Goal: Task Accomplishment & Management: Use online tool/utility

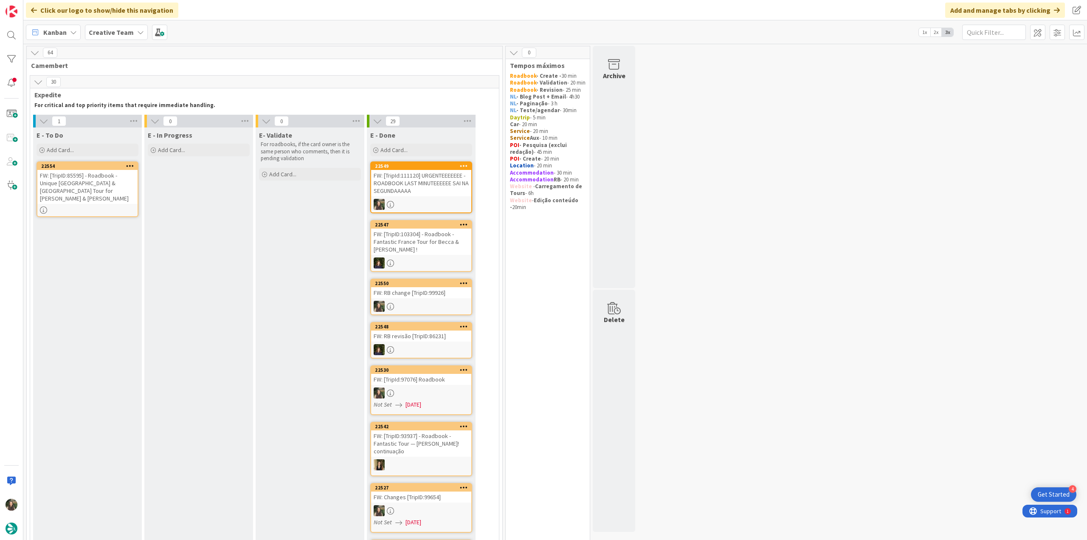
click at [427, 176] on div "FW: [TripId:111120] URGENTEEEEEEE - ROADBOOK LAST MINUTEEEEEE SAI NA SEGUNDAAAAA" at bounding box center [421, 183] width 100 height 26
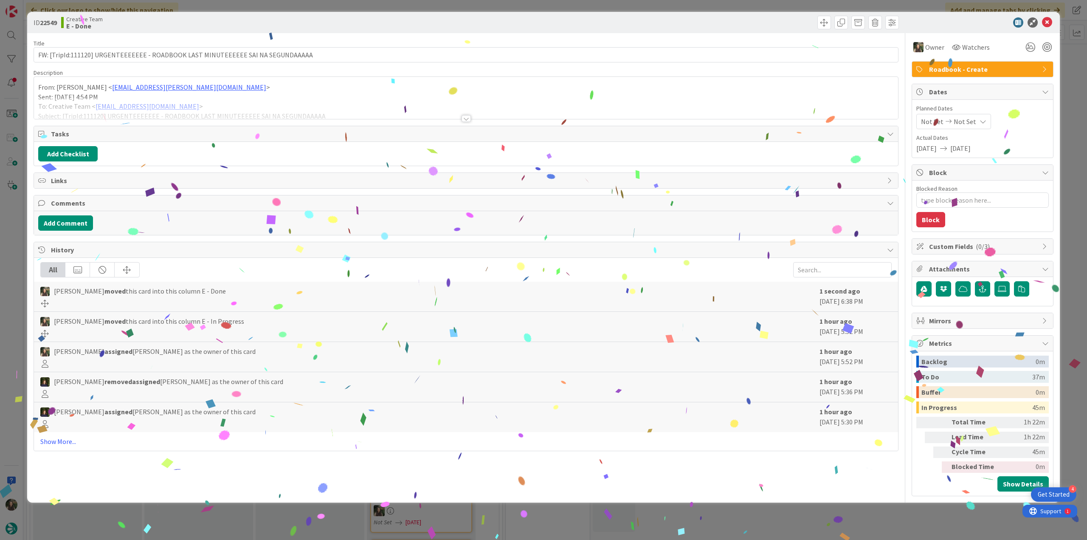
click at [852, 517] on div "ID 22549 Creative Team E - Done Title 80 / 128 FW: [TripId:111120] URGENTEEEEEE…" at bounding box center [543, 270] width 1087 height 540
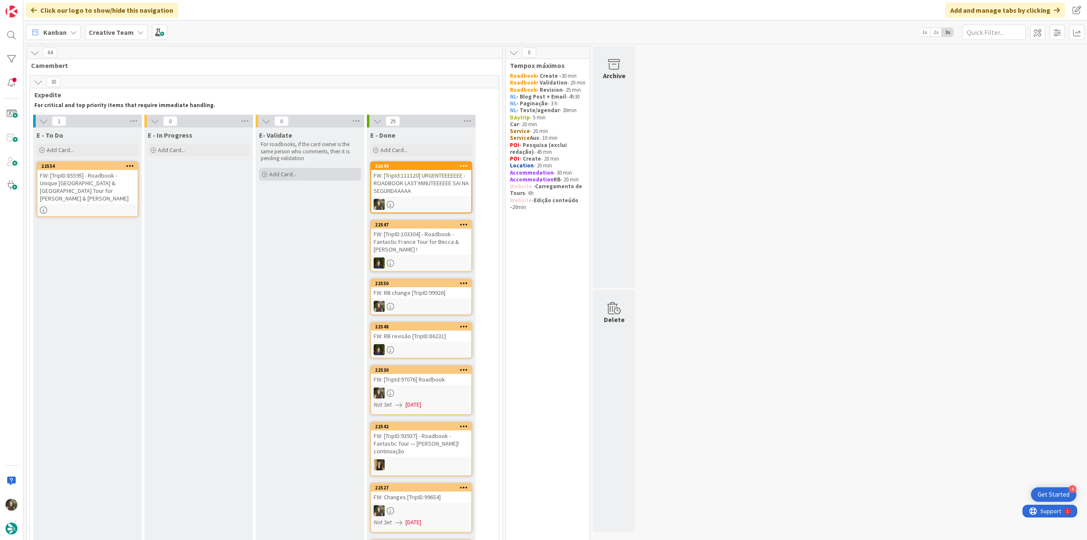
click at [319, 170] on div "Add Card..." at bounding box center [310, 174] width 102 height 13
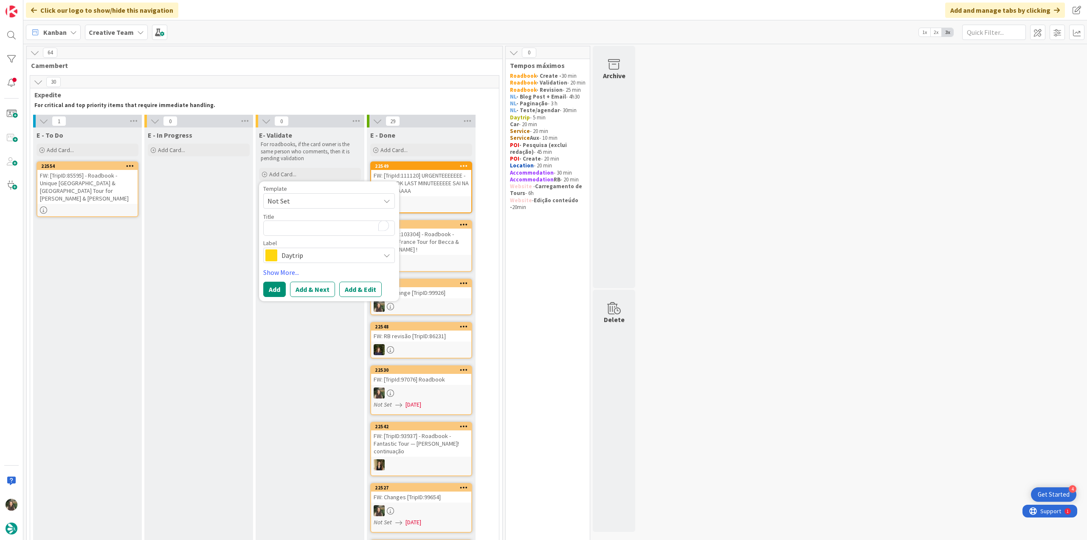
click at [447, 199] on div at bounding box center [421, 204] width 100 height 11
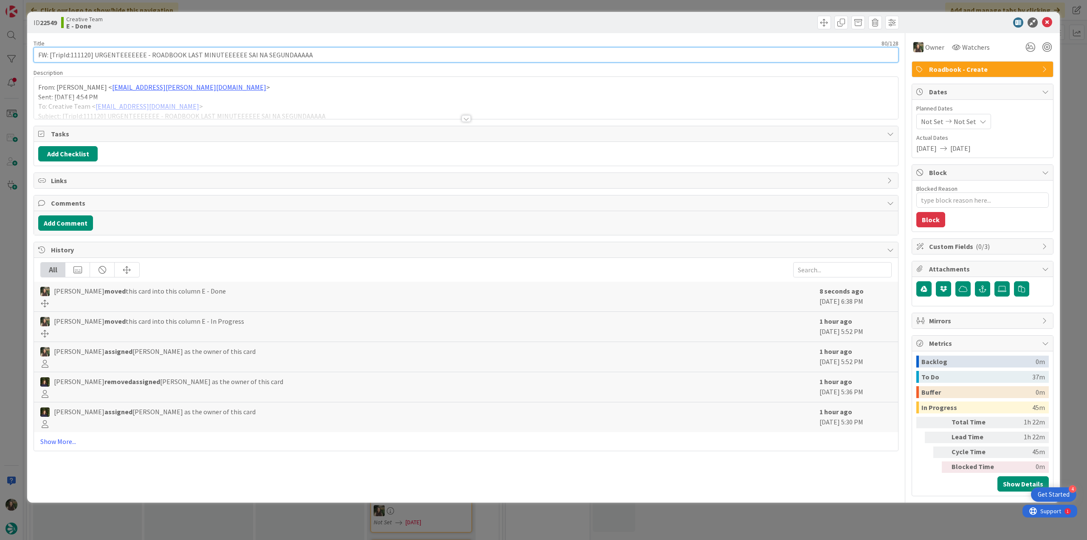
drag, startPoint x: 185, startPoint y: 55, endPoint x: 38, endPoint y: 72, distance: 147.9
click at [34, 56] on input "FW: [TripId:111120] URGENTEEEEEEE - ROADBOOK LAST MINUTEEEEEE SAI NA SEGUNDAAAAA" at bounding box center [466, 54] width 865 height 15
click at [17, 215] on div "ID 22549 Creative Team E - Done Title 80 / 128 FW: [TripId:111120] URGENTEEEEEE…" at bounding box center [543, 270] width 1087 height 540
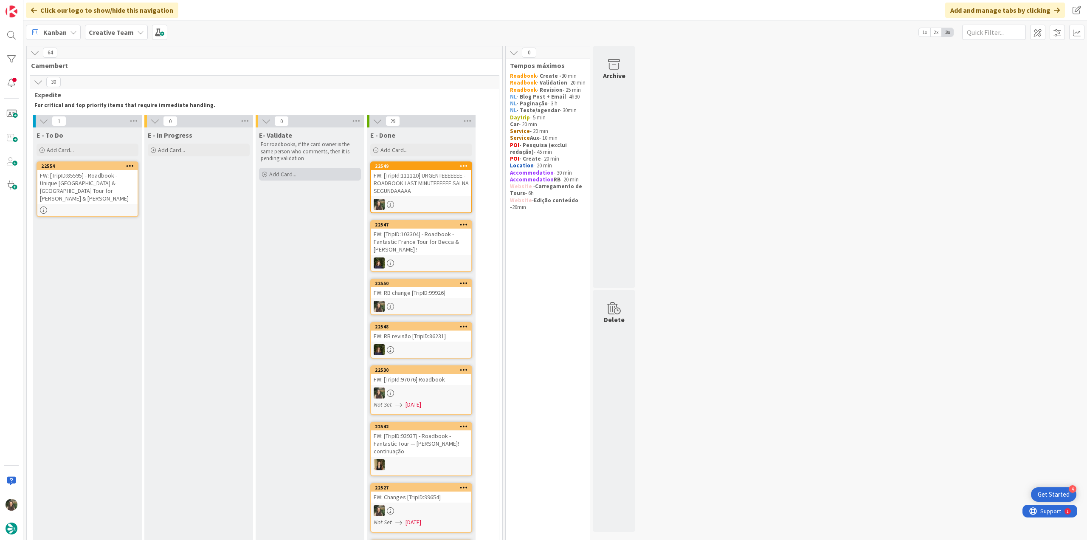
click at [325, 176] on div "Add Card..." at bounding box center [310, 174] width 102 height 13
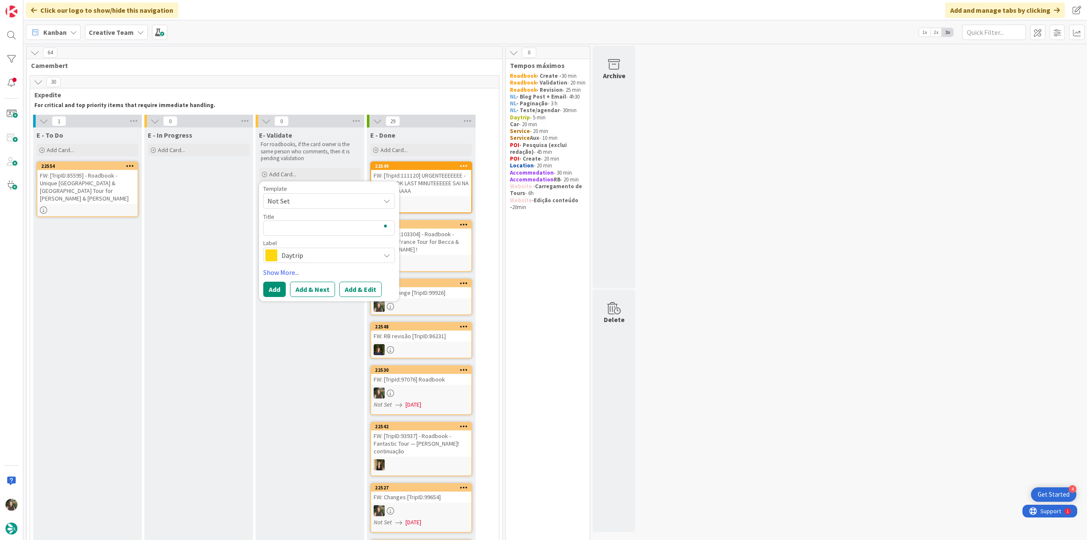
click at [417, 185] on div "FW: [TripId:111120] URGENTEEEEEEE - ROADBOOK LAST MINUTEEEEEE SAI NA SEGUNDAAAAA" at bounding box center [421, 183] width 100 height 26
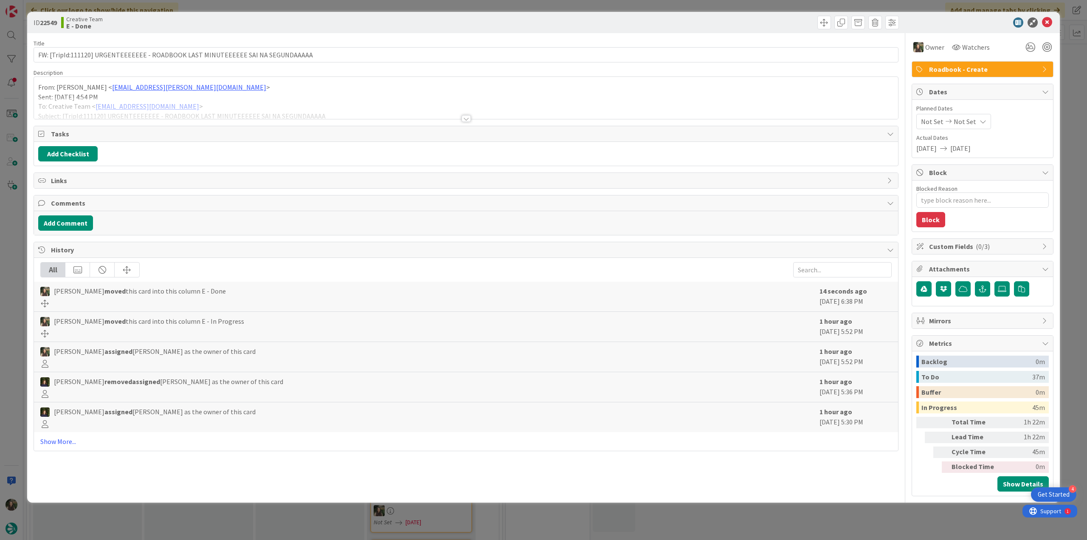
click at [902, 511] on div "ID 22549 Creative Team E - Done Title 80 / 128 FW: [TripId:111120] URGENTEEEEEE…" at bounding box center [543, 270] width 1087 height 540
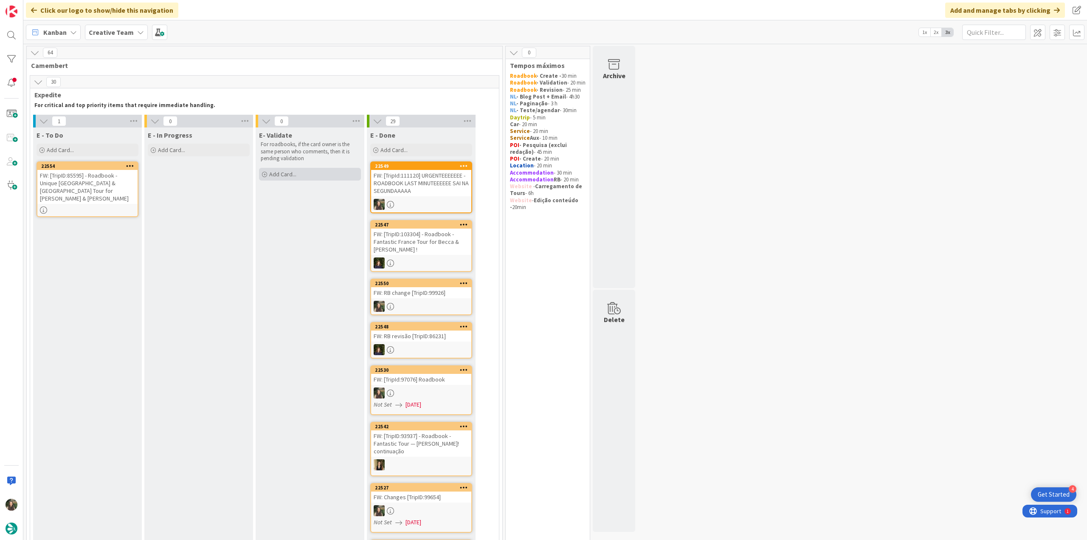
click at [285, 171] on span "Add Card..." at bounding box center [282, 174] width 27 height 8
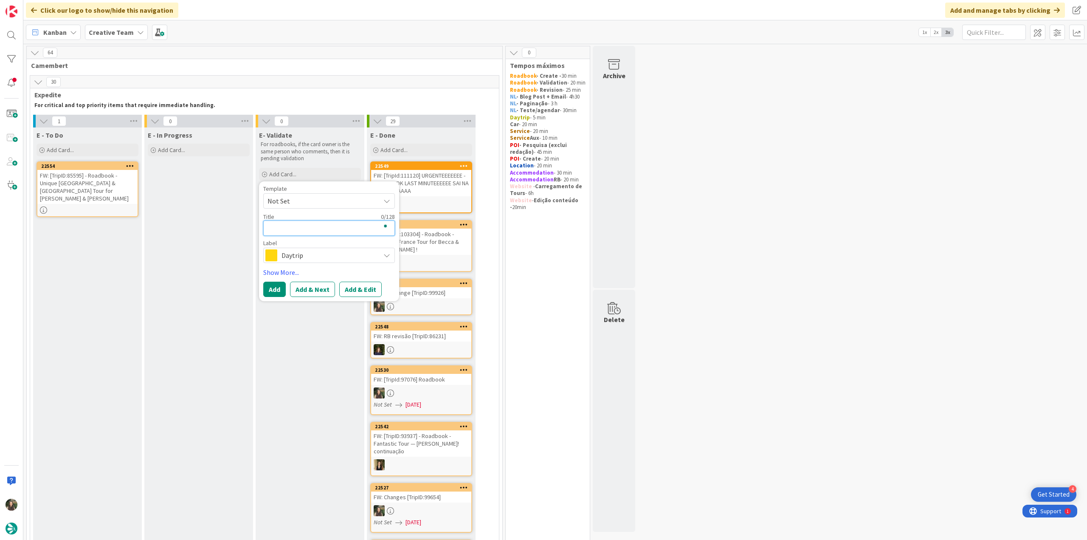
paste textarea "FW: [TripId:111120] URGENTEEEEEEE - ROADBOOK LAST MINUTEEEEEE SAI NA SEGUNDAAAAA"
type textarea "x"
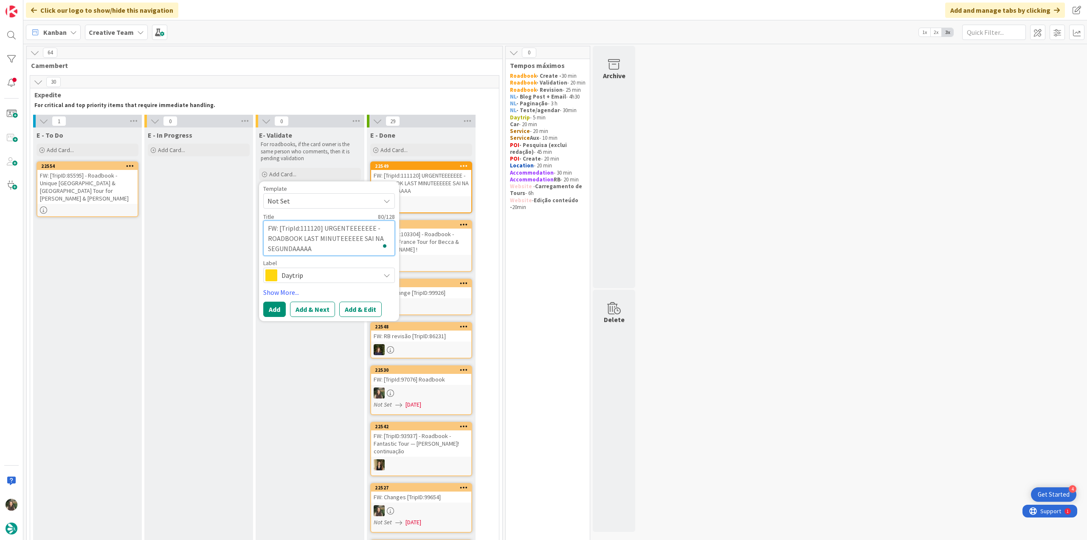
type textarea "FW: [TripId:111120] URGENTEEEEEEE - ROADBOOK LAST MINUTEEEEEE SAI NA SEGUNDAAAAA"
click at [306, 274] on span "Daytrip" at bounding box center [328, 275] width 94 height 12
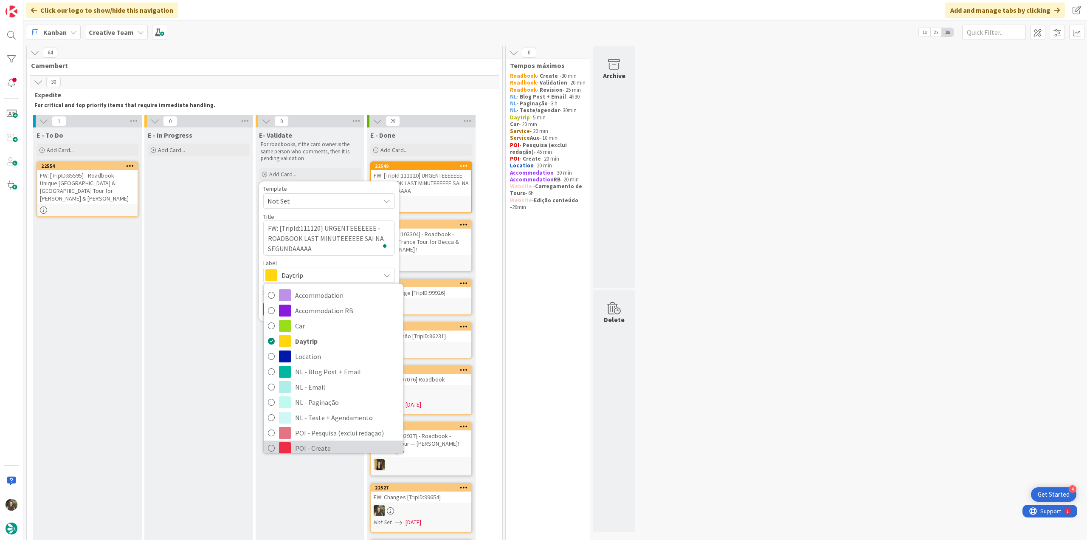
click at [326, 444] on span "POI - Create" at bounding box center [347, 447] width 104 height 13
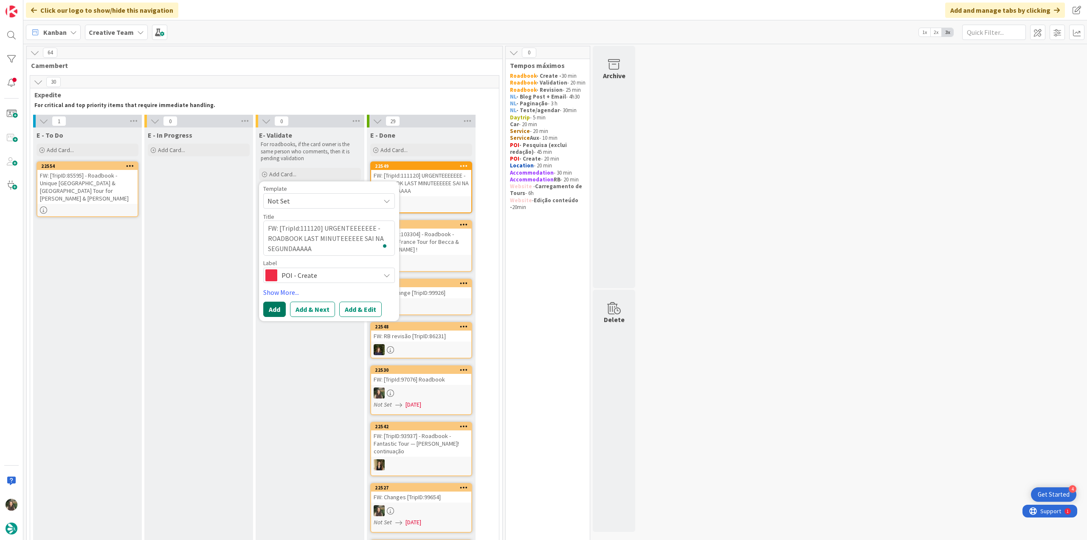
click at [276, 306] on button "Add" at bounding box center [274, 308] width 22 height 15
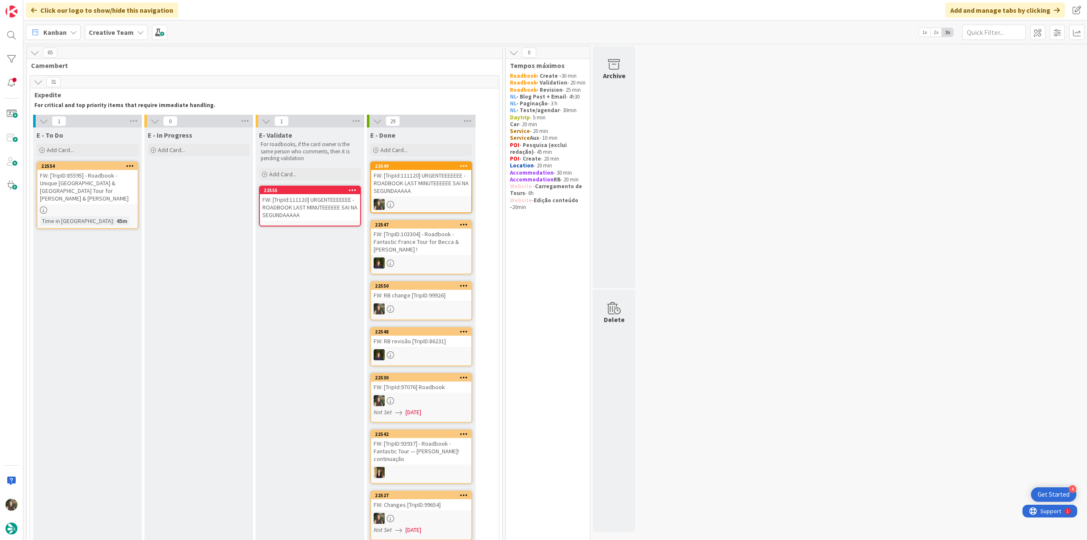
click at [279, 210] on div "FW: [TripId:111120] URGENTEEEEEEE - ROADBOOK LAST MINUTEEEEEE SAI NA SEGUNDAAAAA" at bounding box center [310, 207] width 100 height 26
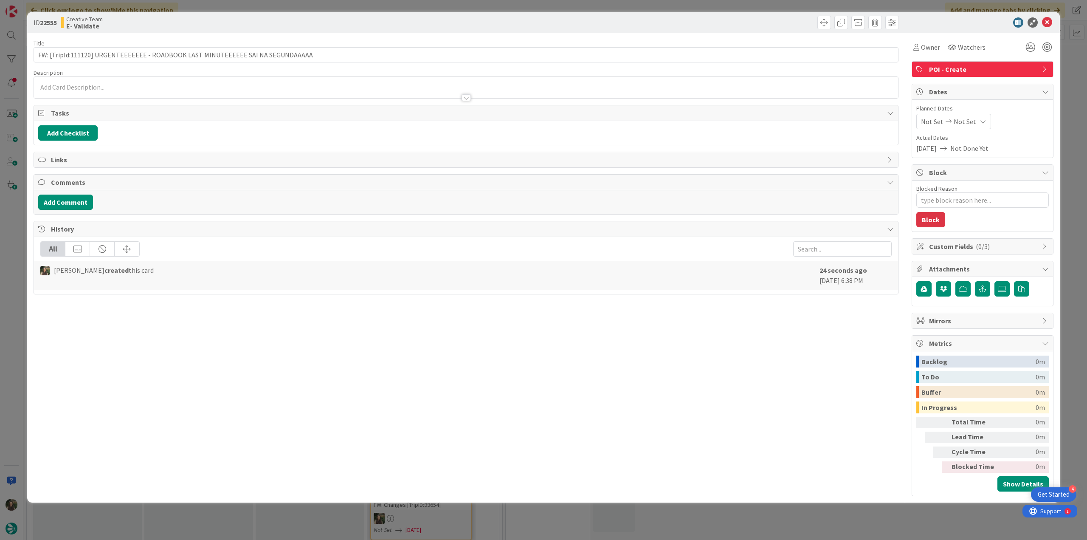
click at [934, 56] on div "Owner Watchers POI - Create Dates Planned Dates Not Set Not Set Actual Dates [D…" at bounding box center [982, 264] width 142 height 463
click at [934, 47] on span "Owner" at bounding box center [930, 47] width 19 height 10
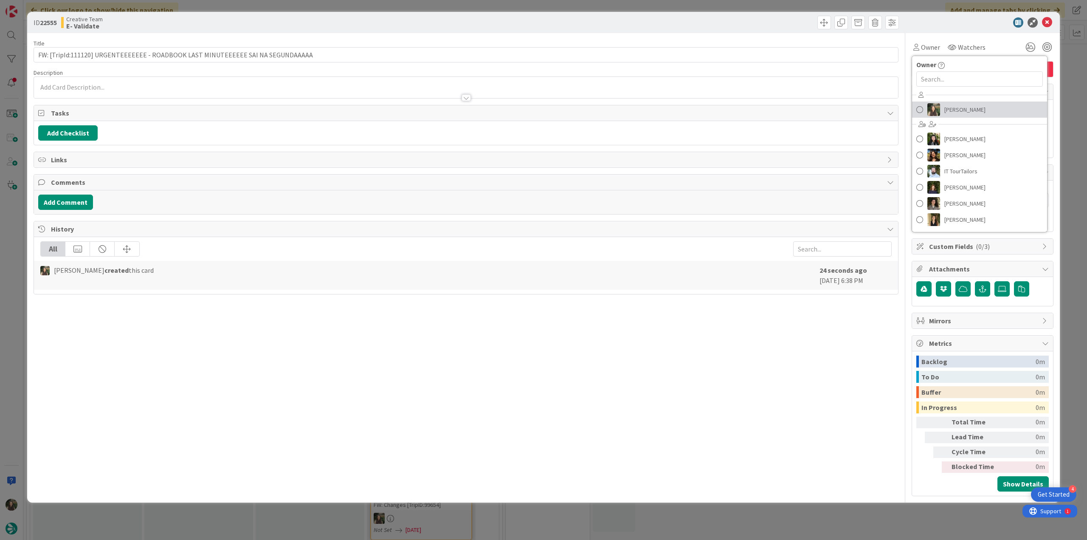
drag, startPoint x: 953, startPoint y: 110, endPoint x: 988, endPoint y: 106, distance: 35.5
click at [953, 110] on span "[PERSON_NAME]" at bounding box center [964, 109] width 41 height 13
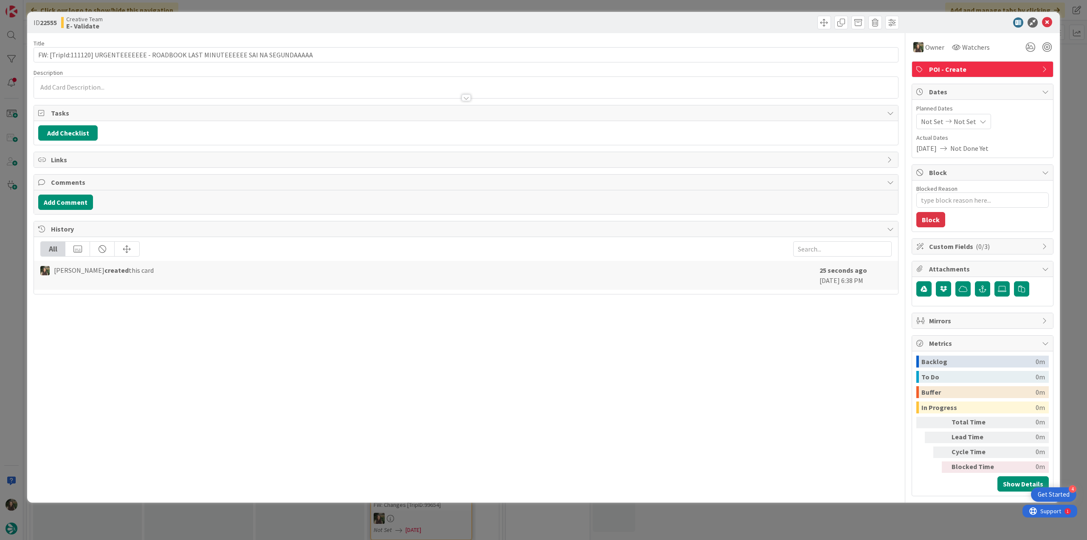
click at [1069, 70] on div "ID 22555 Creative Team E- Validate Title 80 / 128 FW: [TripId:111120] URGENTEEE…" at bounding box center [543, 270] width 1087 height 540
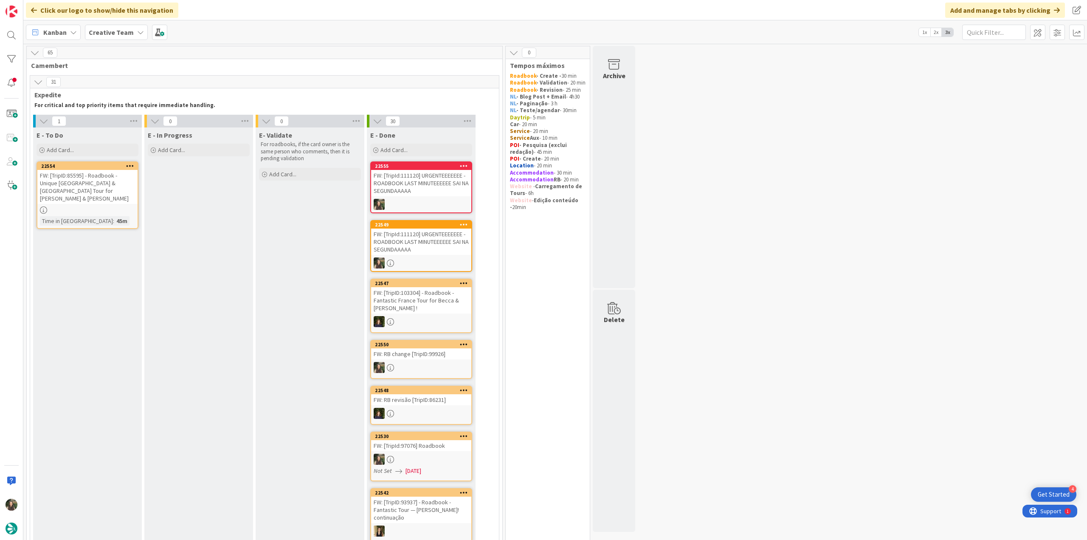
drag, startPoint x: 910, startPoint y: 251, endPoint x: 759, endPoint y: 184, distance: 165.7
click at [89, 151] on div "Add Card..." at bounding box center [88, 149] width 102 height 13
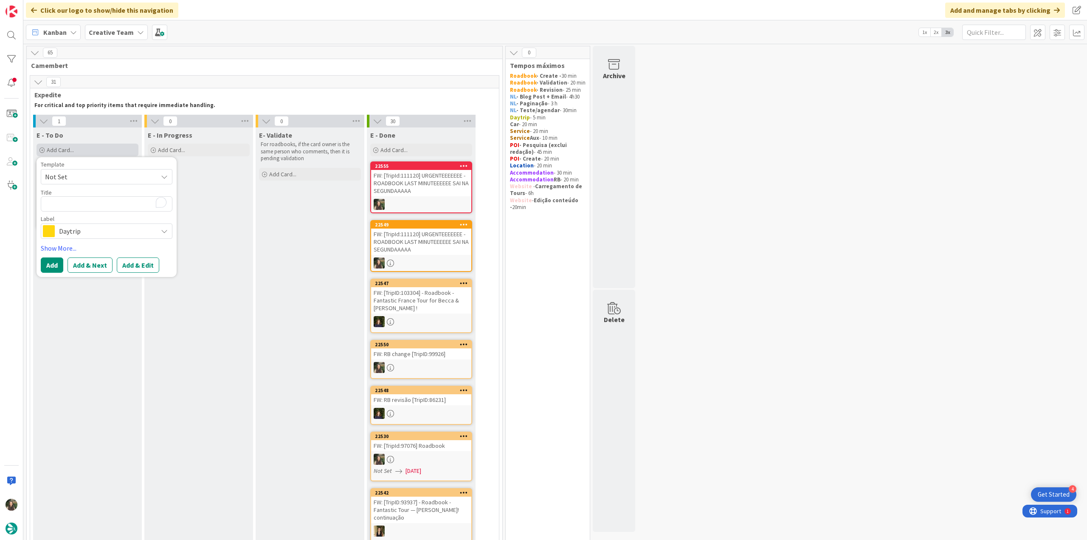
type textarea "x"
type textarea "[TripID:99926] - Roadbook - Fantastic France Tour!"
click at [91, 238] on span "Daytrip" at bounding box center [106, 241] width 94 height 12
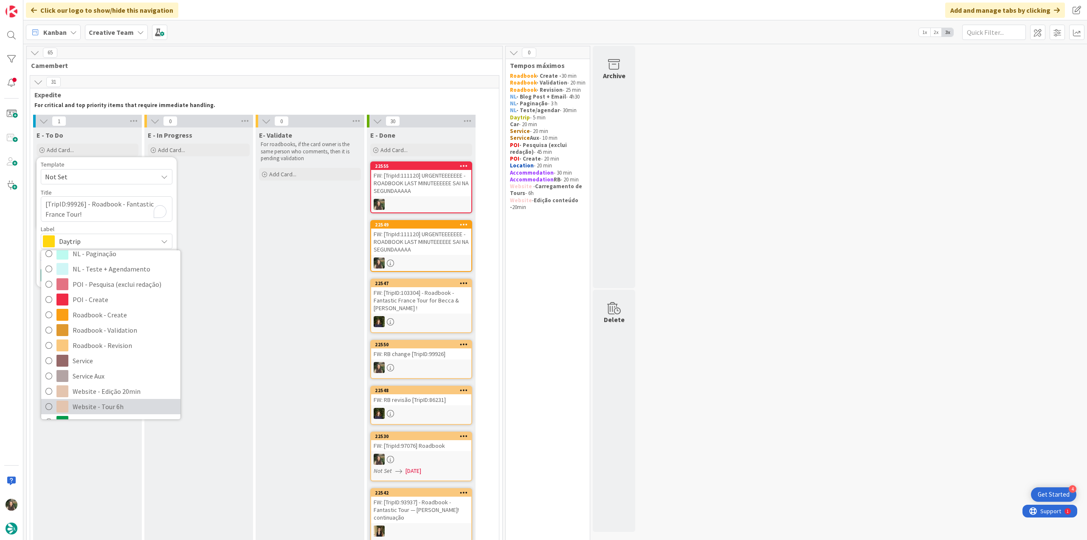
scroll to position [127, 0]
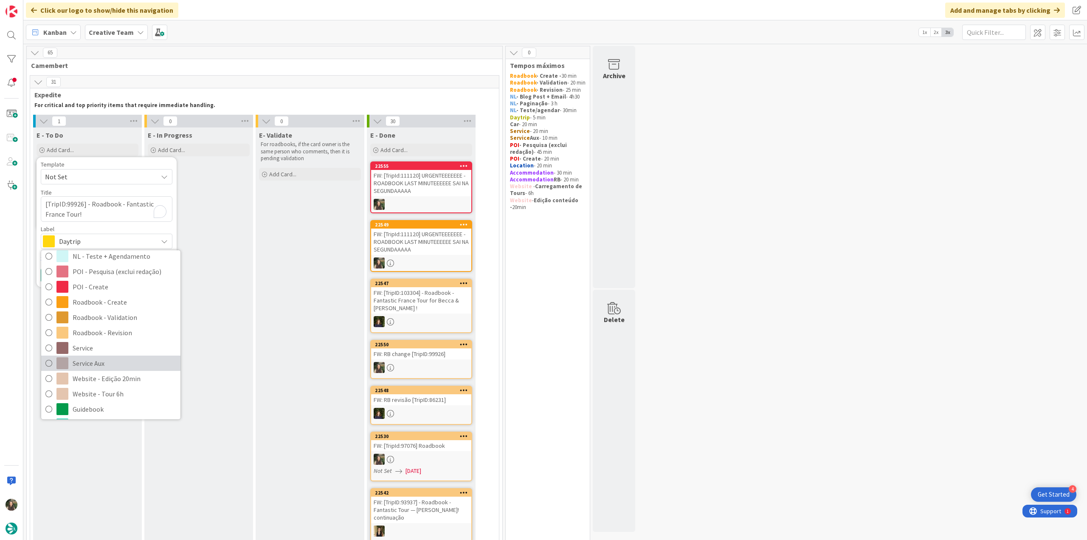
click at [114, 365] on span "Service Aux" at bounding box center [125, 363] width 104 height 13
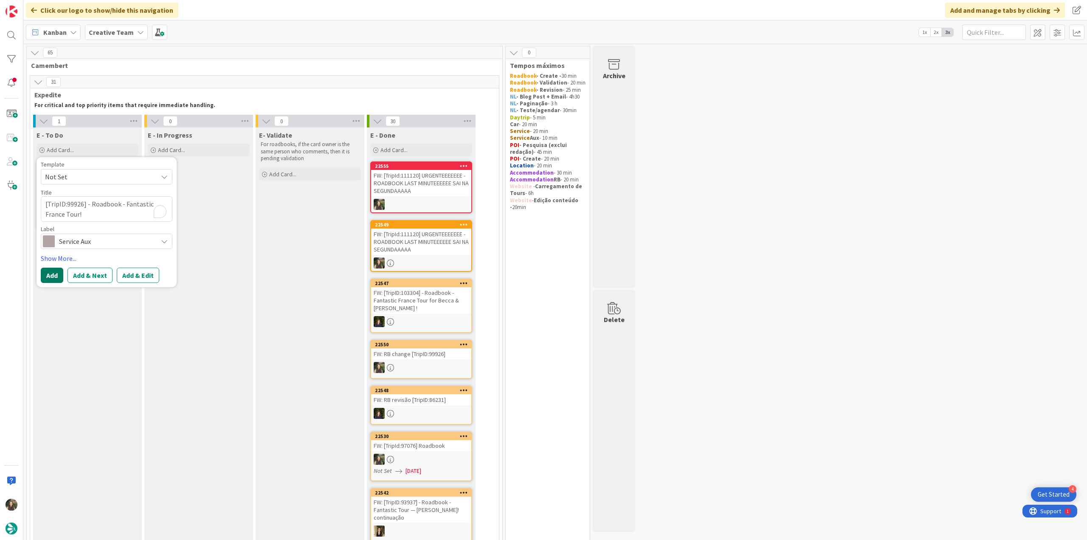
click at [48, 270] on button "Add" at bounding box center [52, 274] width 22 height 15
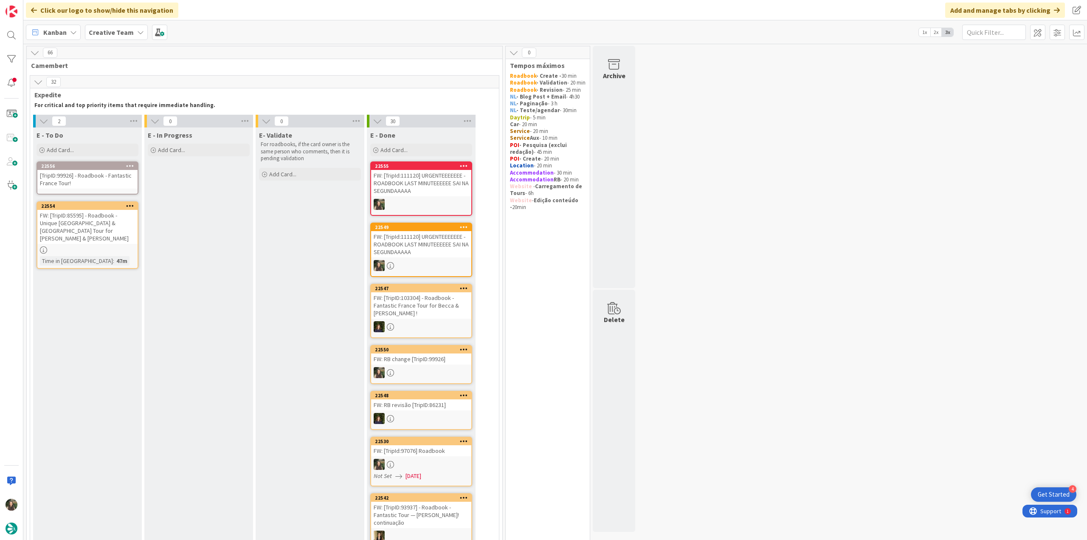
click at [93, 180] on div "[TripID:99926] - Roadbook - Fantastic France Tour!" at bounding box center [87, 179] width 100 height 19
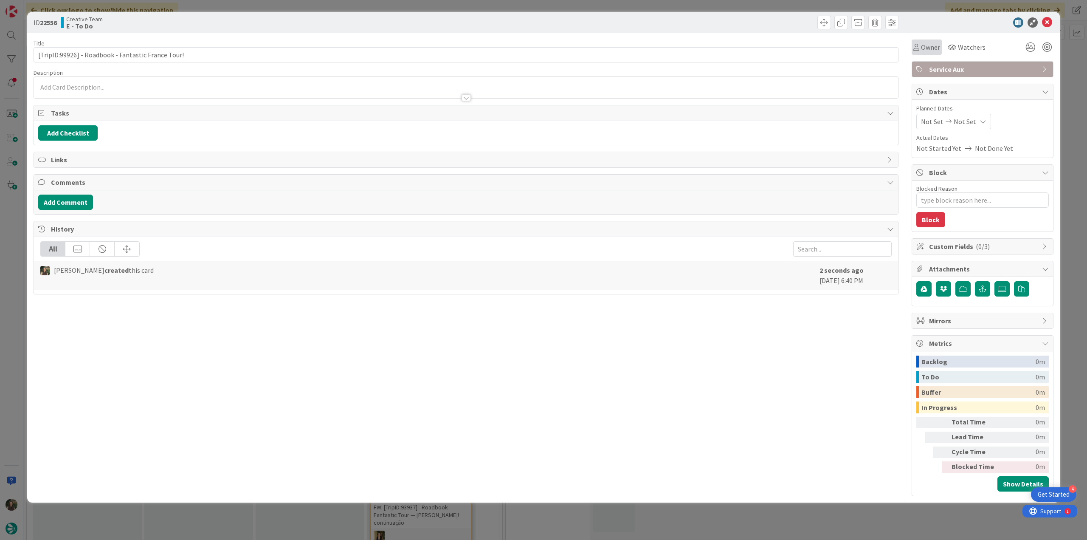
click at [934, 53] on div "Owner" at bounding box center [926, 46] width 30 height 15
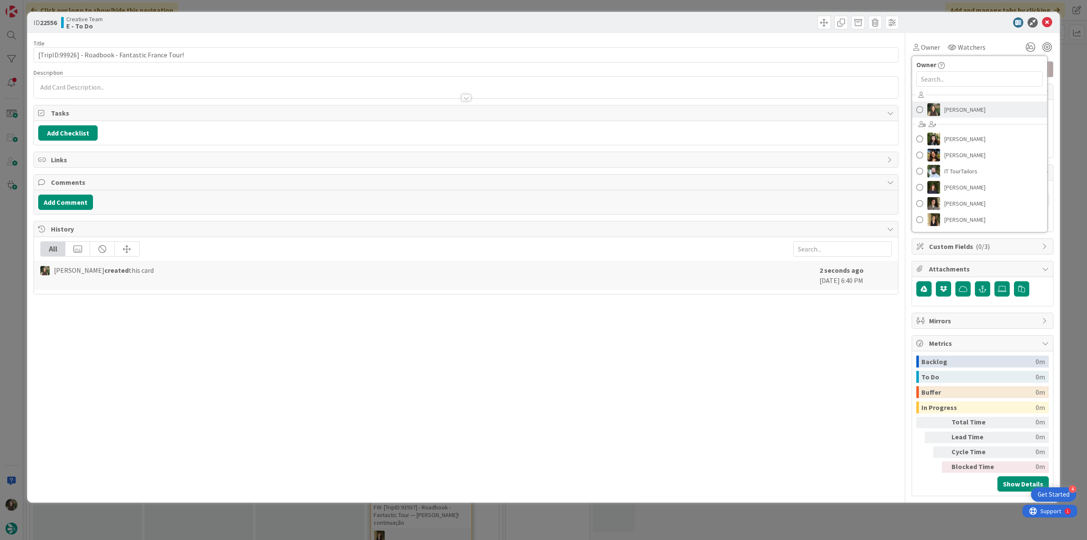
click at [961, 109] on span "[PERSON_NAME]" at bounding box center [964, 109] width 41 height 13
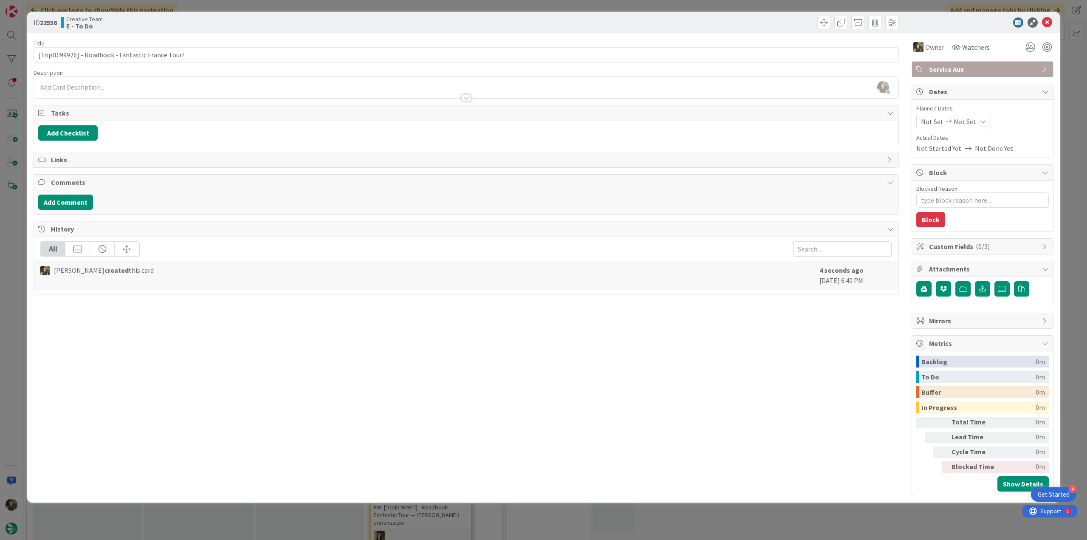
click at [99, 87] on div "[PERSON_NAME] just joined" at bounding box center [466, 87] width 864 height 21
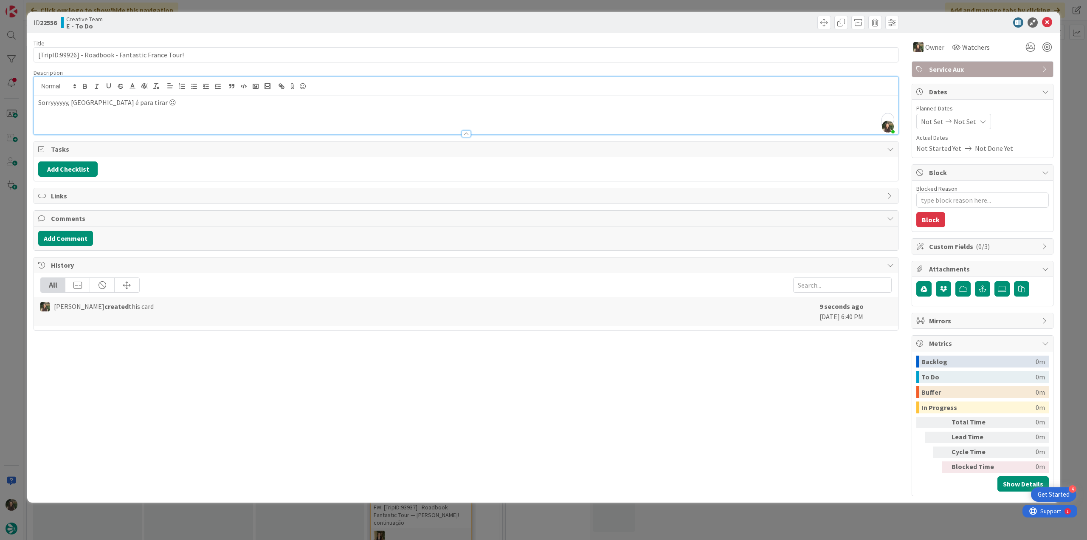
click at [11, 281] on div "ID 22556 Creative Team E - To Do Title 50 / 128 [TripID:99926] - Roadbook - Fan…" at bounding box center [543, 270] width 1087 height 540
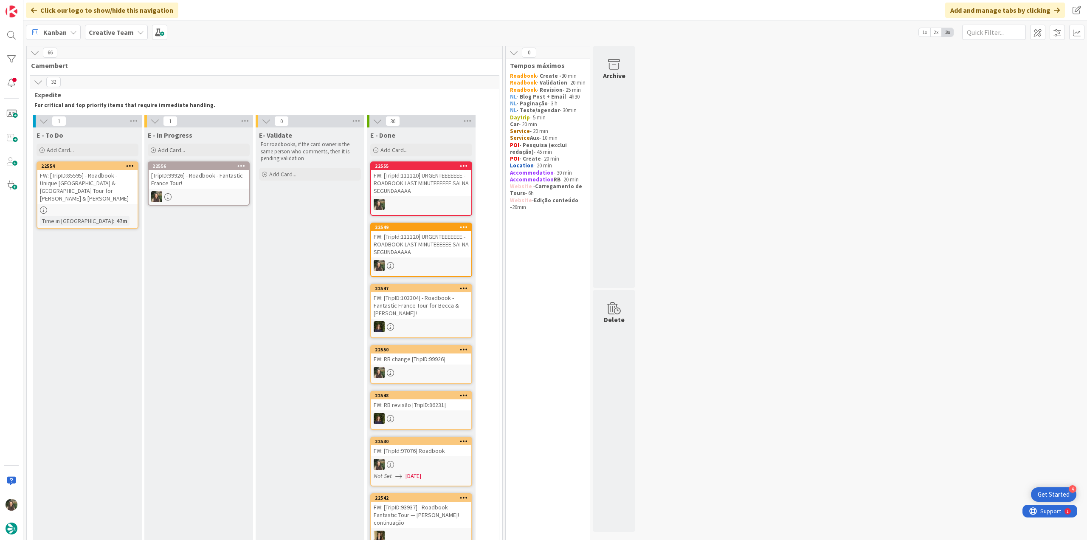
click at [211, 181] on div "[TripID:99926] - Roadbook - Fantastic France Tour!" at bounding box center [199, 179] width 100 height 19
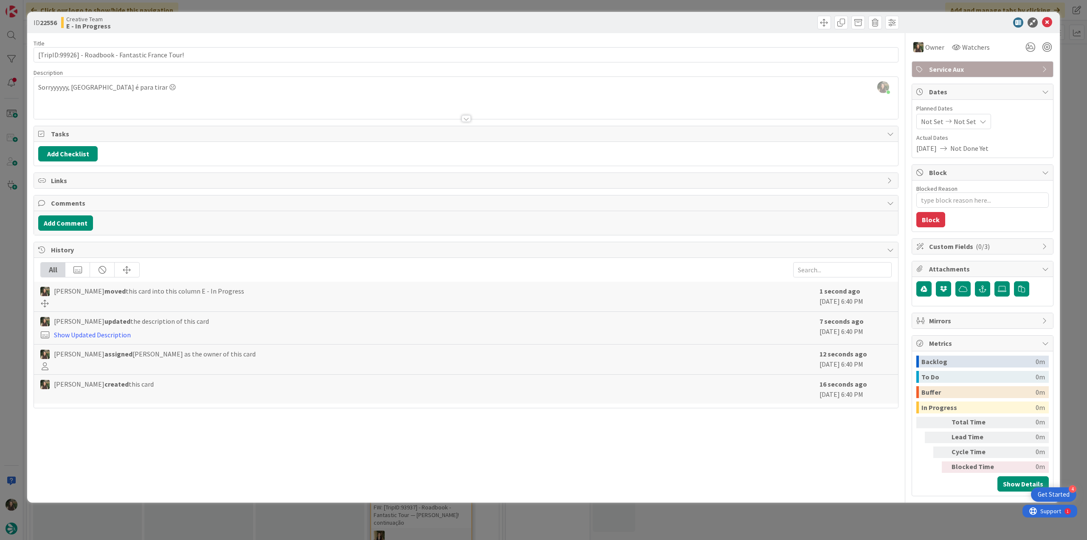
click at [23, 249] on div "ID 22556 Creative Team E - In Progress Title 50 / 128 [TripID:99926] - Roadbook…" at bounding box center [543, 270] width 1087 height 540
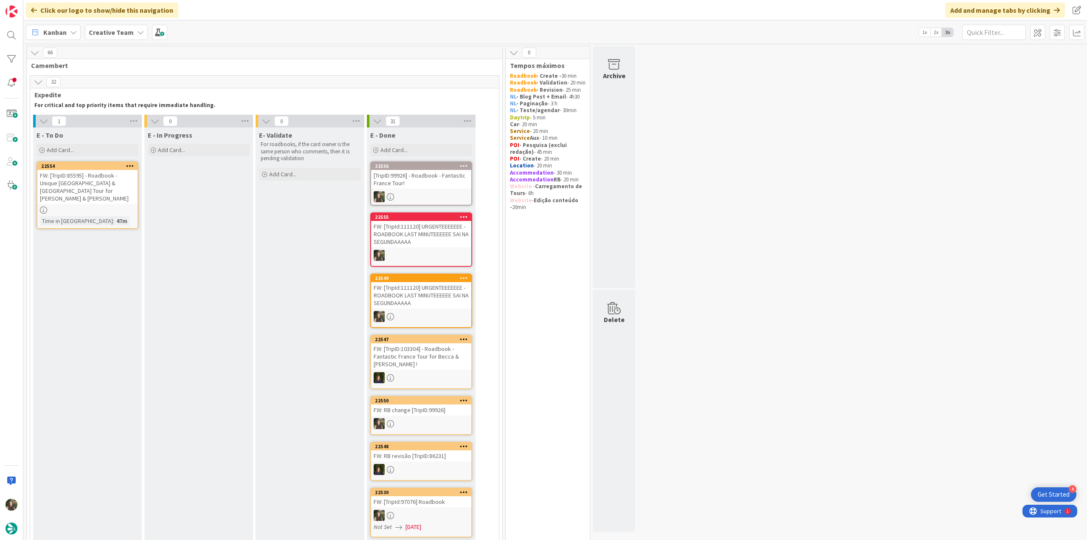
click at [107, 187] on div "FW: [TripID:85595] - Roadbook - Unique [GEOGRAPHIC_DATA] & [GEOGRAPHIC_DATA] To…" at bounding box center [87, 187] width 100 height 34
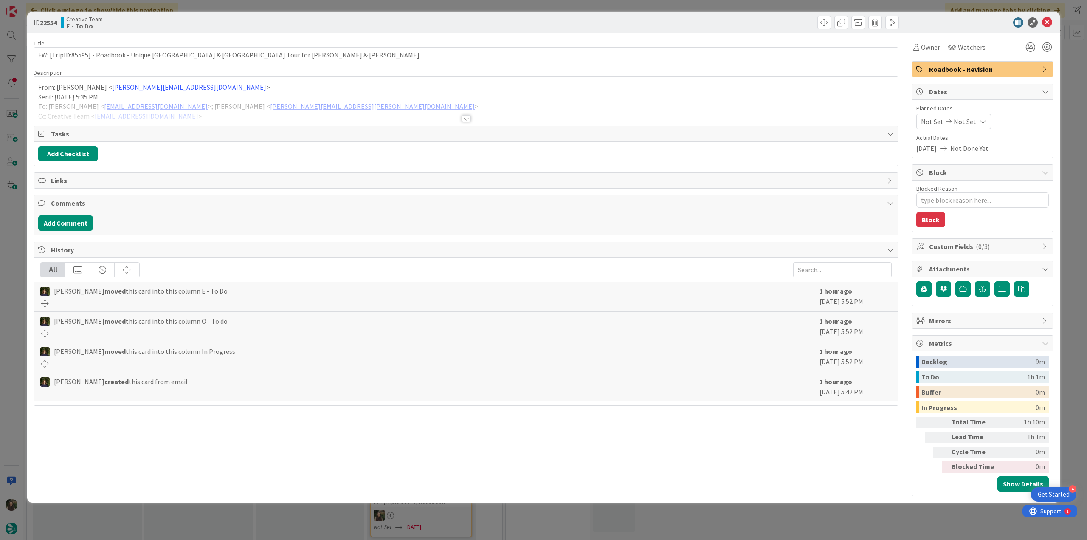
type textarea "x"
click at [20, 222] on div "ID 22554 Creative Team E - To Do Title 82 / 128 FW: [TripID:85595] - Roadbook -…" at bounding box center [543, 270] width 1087 height 540
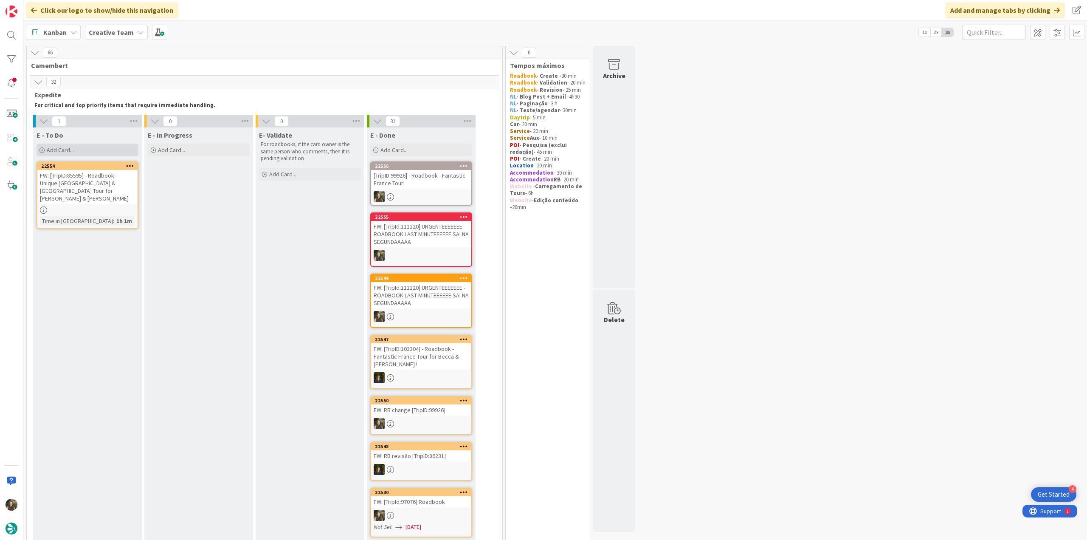
click at [85, 147] on div "Add Card..." at bounding box center [88, 149] width 102 height 13
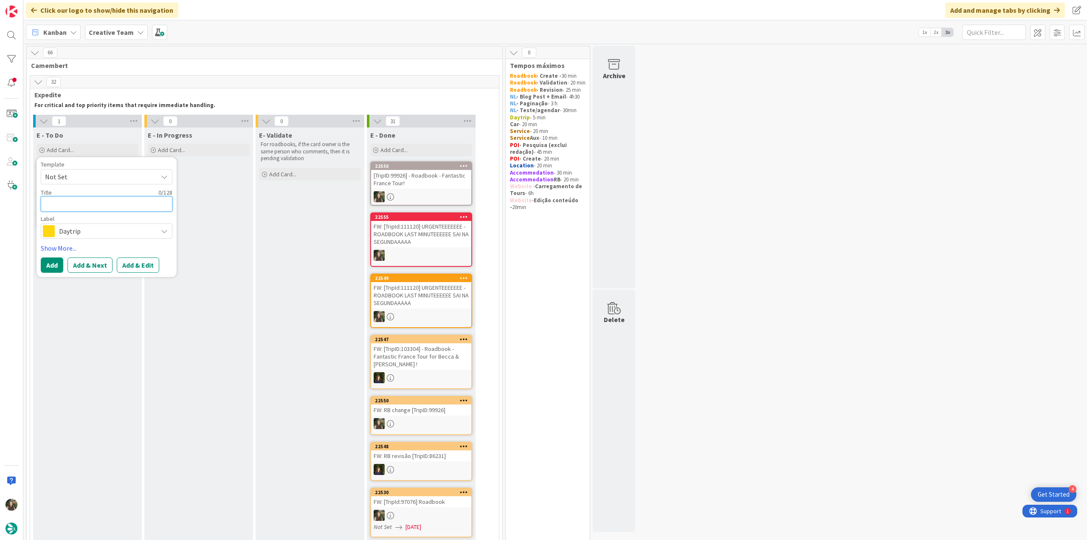
paste textarea "RE: [TripID:103304] - Roadbook - Fantastic France Tour for Becca & James !"
type textarea "RE: [TripID:103304] - Roadbook - Fantastic France Tour for Becca & James !"
type textarea "x"
type textarea "RE: [TripID:103304] - Roadbook - Fantastic France Tour for Becca & James !"
click at [98, 238] on span "Daytrip" at bounding box center [106, 241] width 94 height 12
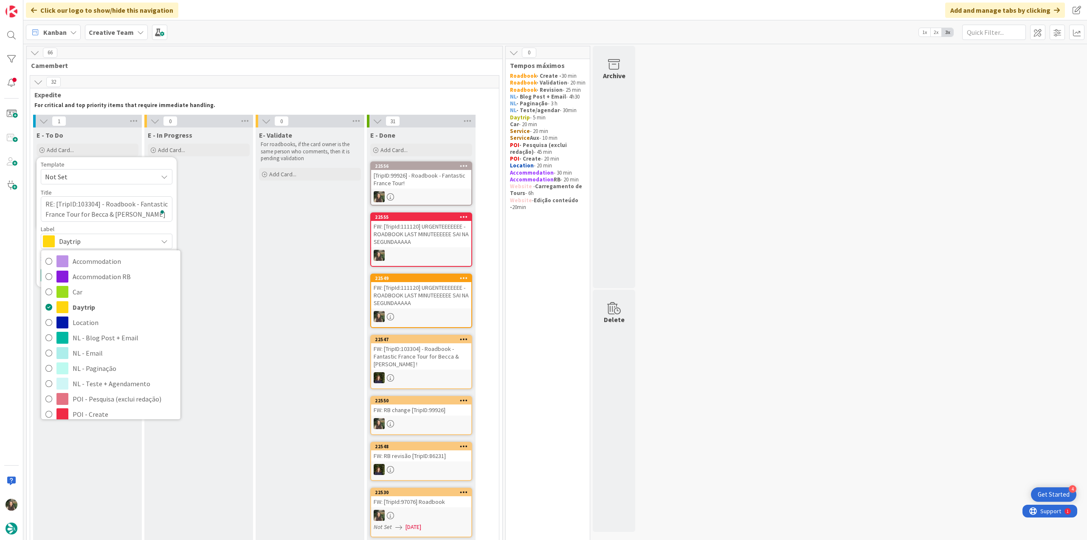
scroll to position [158, 0]
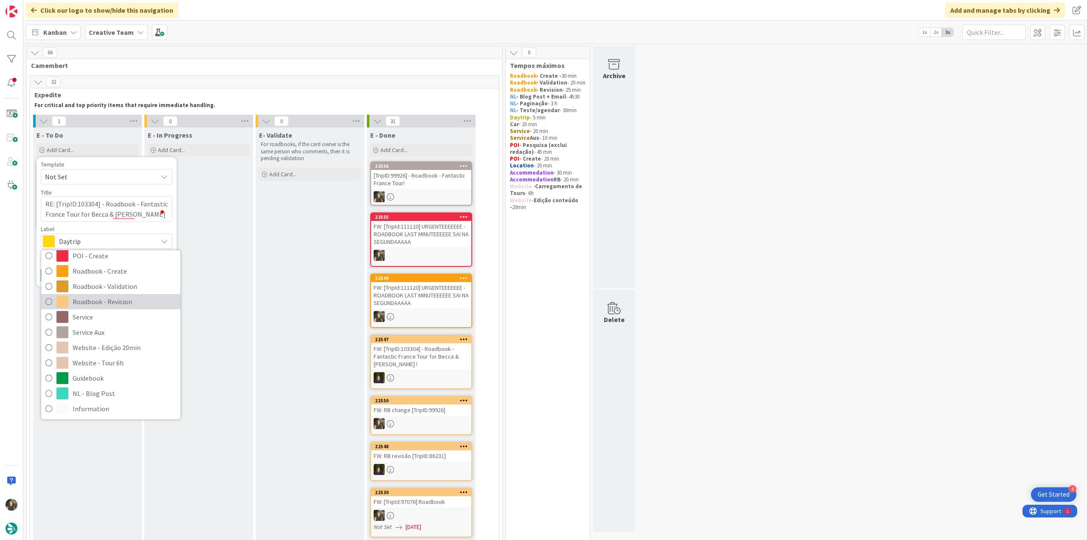
click at [110, 304] on span "Roadbook - Revision" at bounding box center [125, 301] width 104 height 13
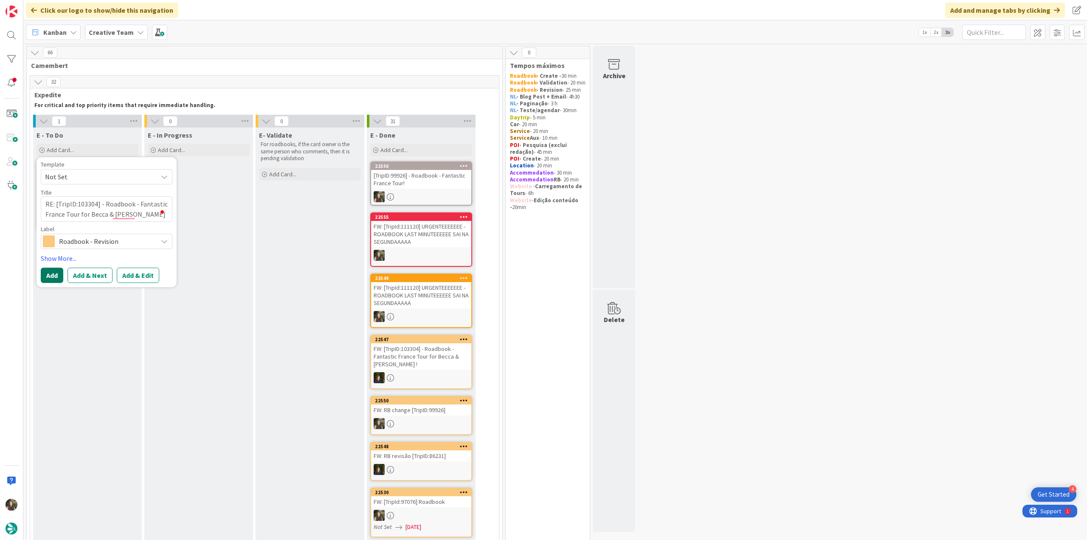
click at [49, 275] on button "Add" at bounding box center [52, 274] width 22 height 15
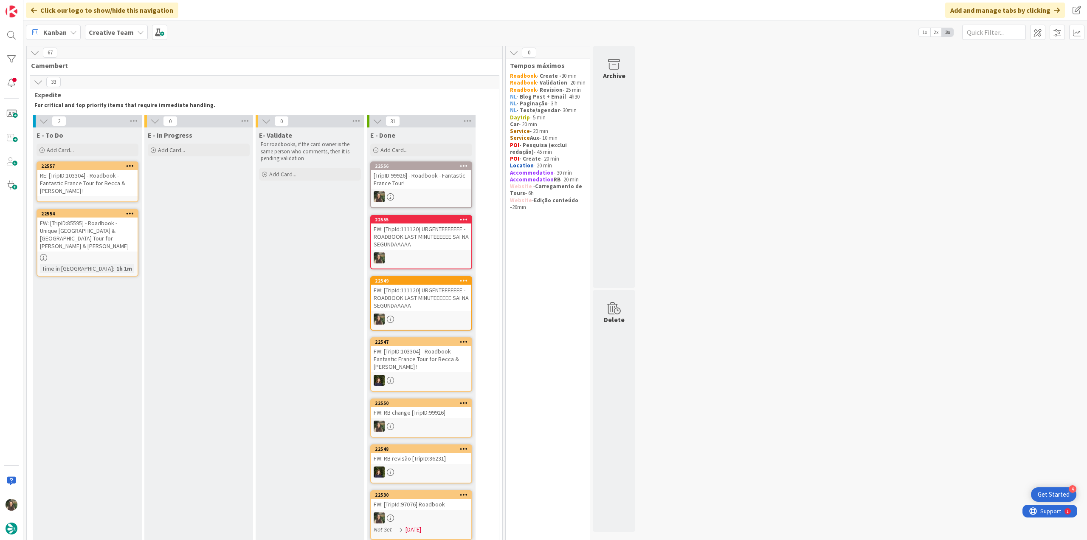
click at [70, 176] on div "RE: [TripID:103304] - Roadbook - Fantastic France Tour for Becca & James !" at bounding box center [87, 183] width 100 height 26
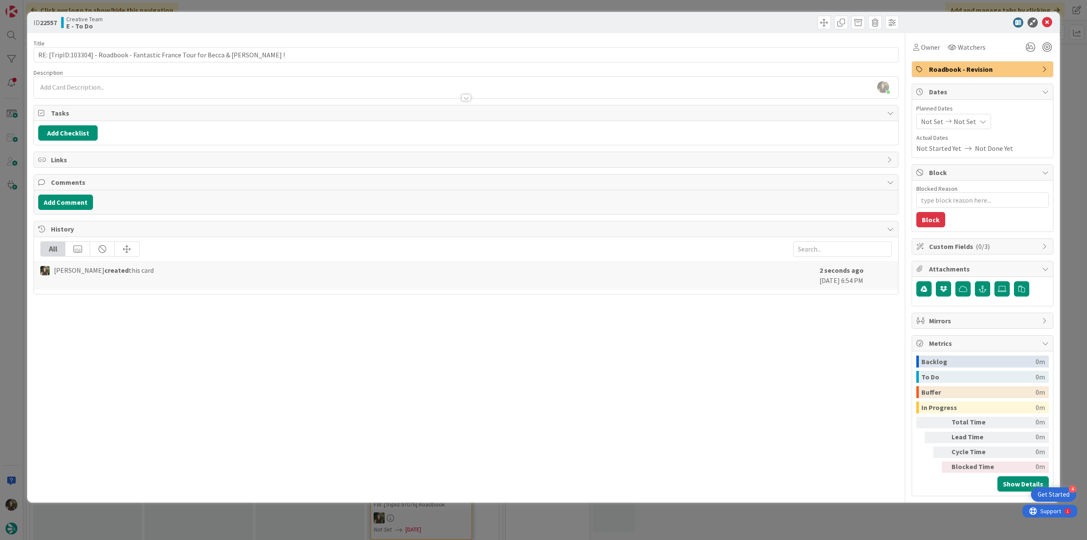
click at [122, 90] on div at bounding box center [466, 93] width 864 height 9
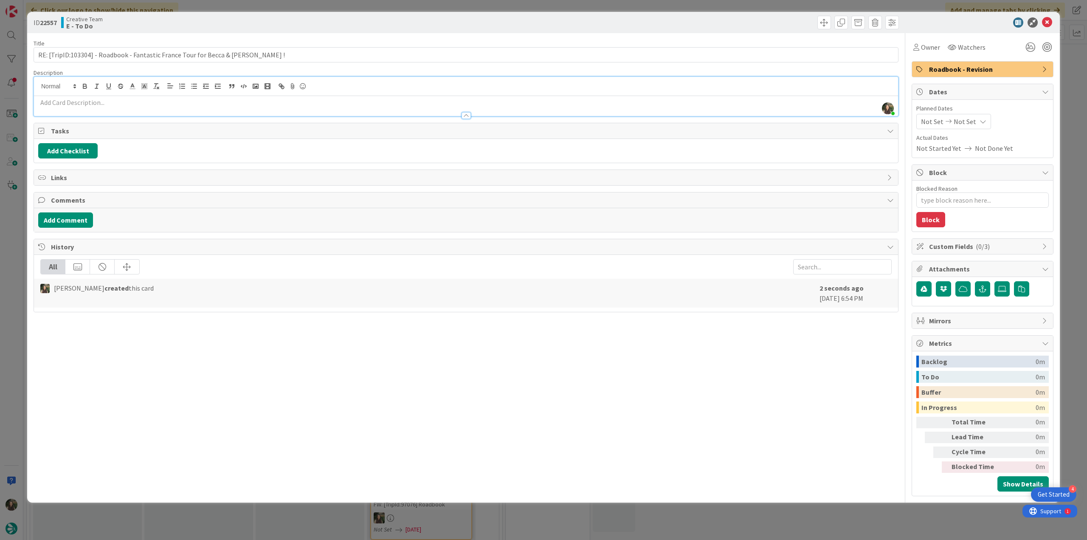
click at [94, 104] on p at bounding box center [465, 103] width 855 height 10
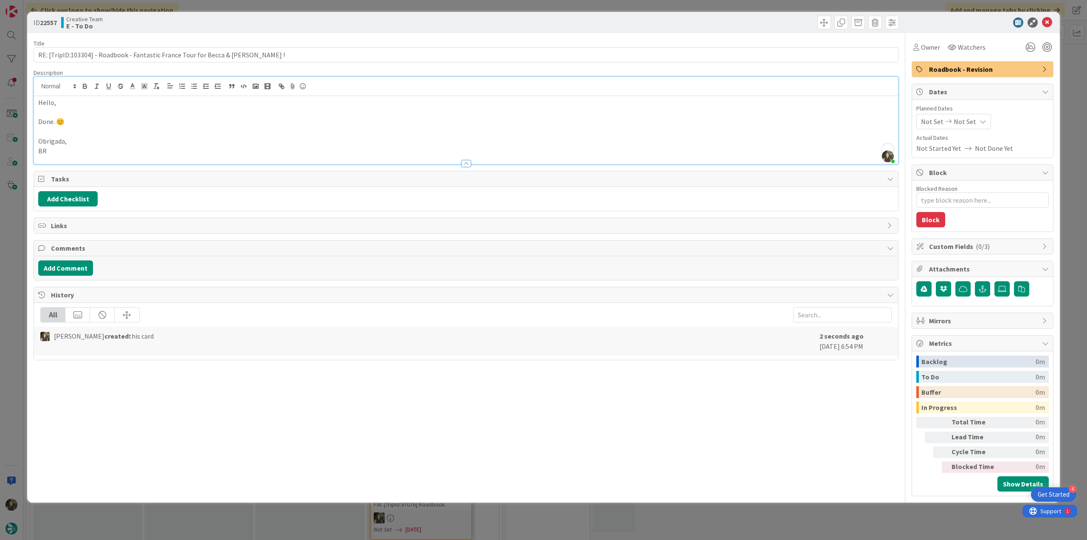
click at [16, 226] on div "ID 22557 Creative Team E - To Do Title 74 / 128 RE: [TripID:103304] - Roadbook …" at bounding box center [543, 270] width 1087 height 540
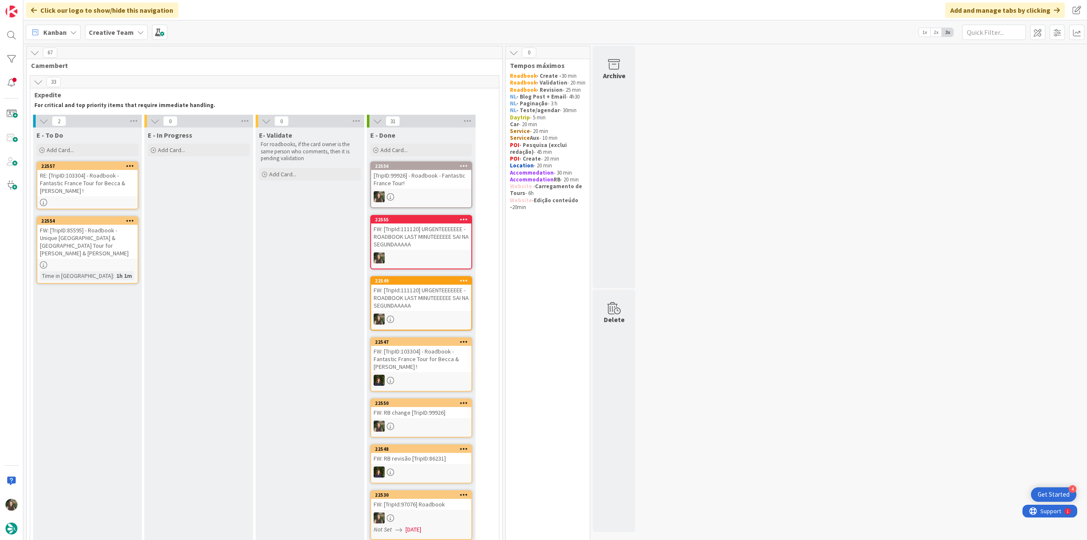
click at [111, 186] on div "RE: [TripID:103304] - Roadbook - Fantastic France Tour for Becca & James !" at bounding box center [87, 183] width 100 height 26
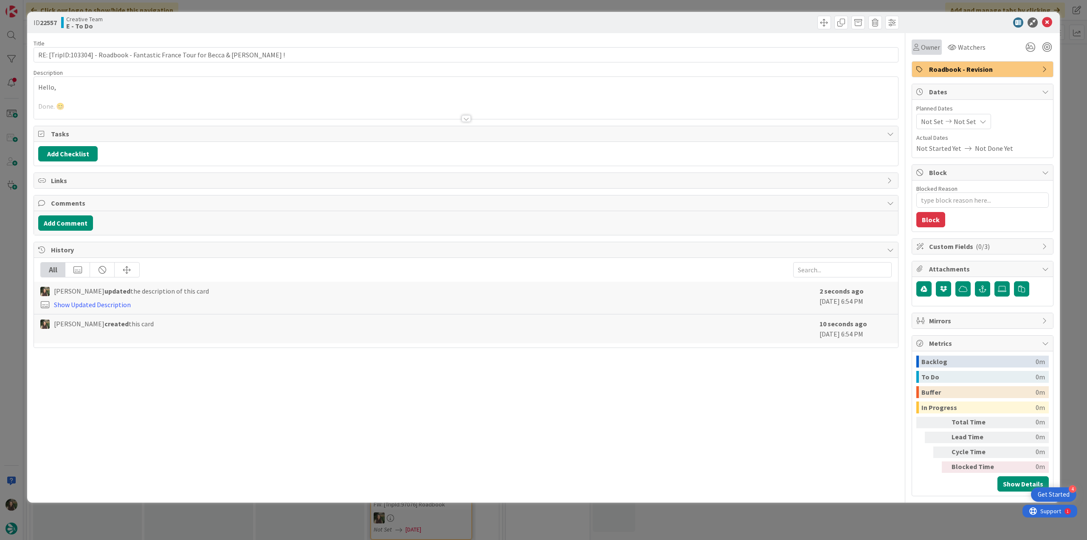
click at [922, 48] on span "Owner" at bounding box center [930, 47] width 19 height 10
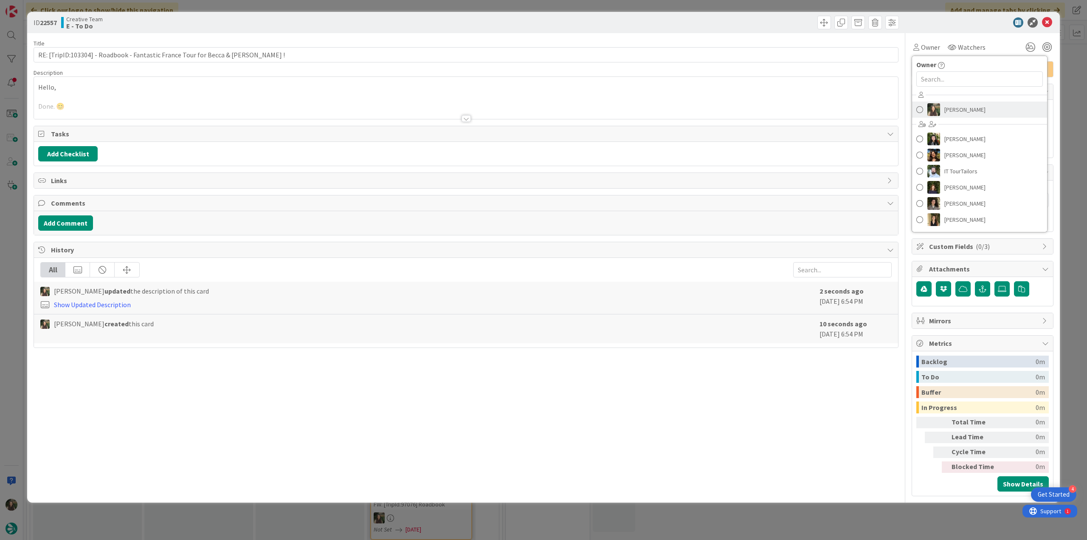
click at [946, 109] on span "[PERSON_NAME]" at bounding box center [964, 109] width 41 height 13
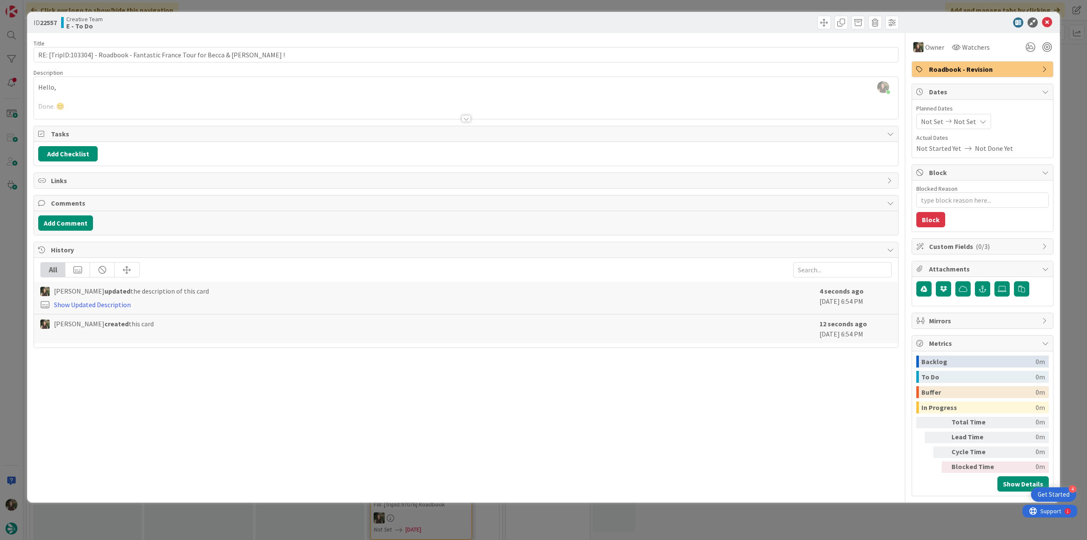
click at [1065, 96] on div "ID 22557 Creative Team E - To Do Title 74 / 128 RE: [TripID:103304] - Roadbook …" at bounding box center [543, 270] width 1087 height 540
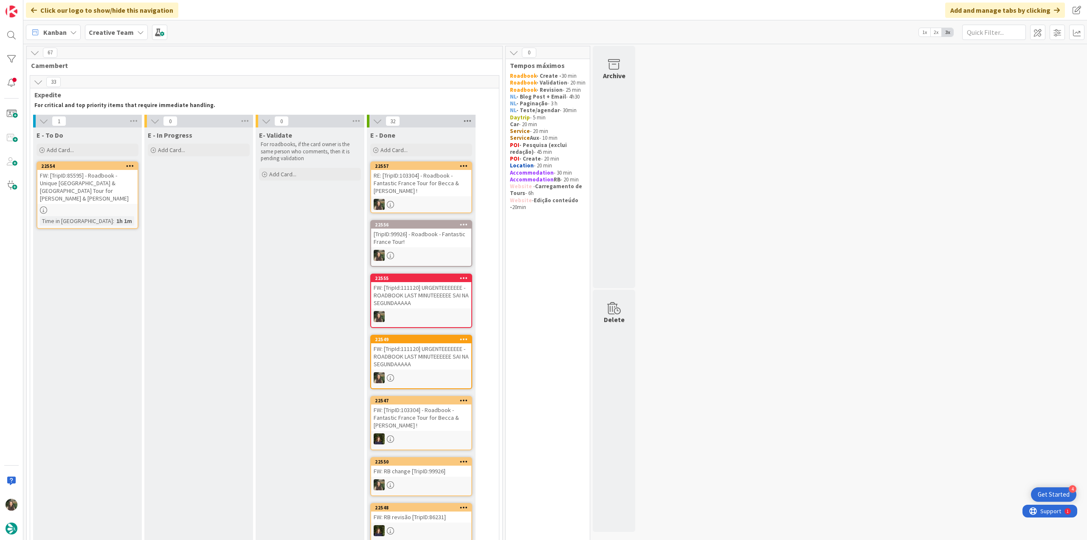
click at [465, 121] on icon at bounding box center [467, 121] width 11 height 13
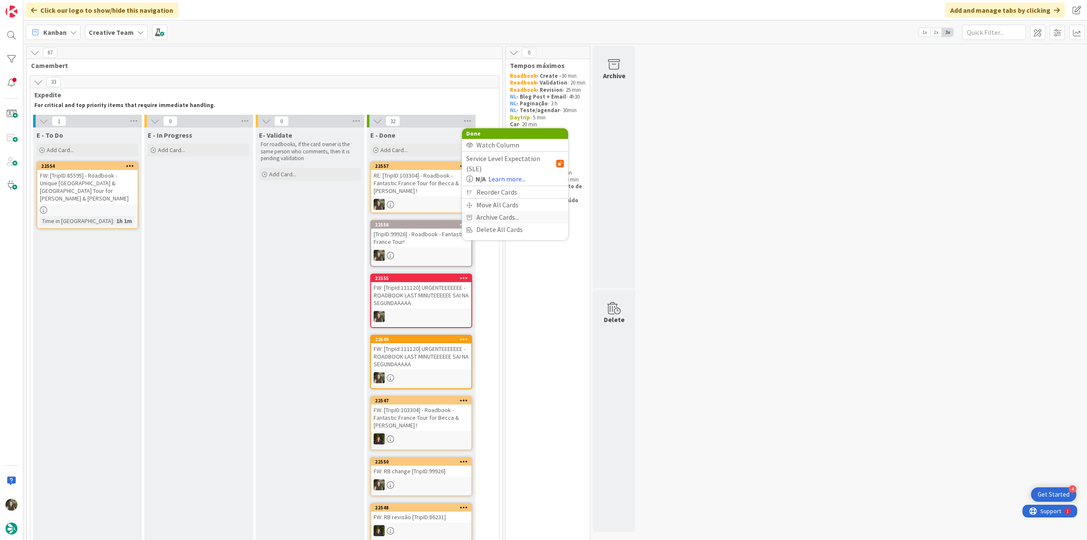
click at [475, 211] on div "Archive Cards..." at bounding box center [515, 217] width 106 height 12
click at [496, 235] on span "Archive Now" at bounding box center [501, 234] width 38 height 13
click at [486, 179] on button "Archive All" at bounding box center [487, 177] width 43 height 15
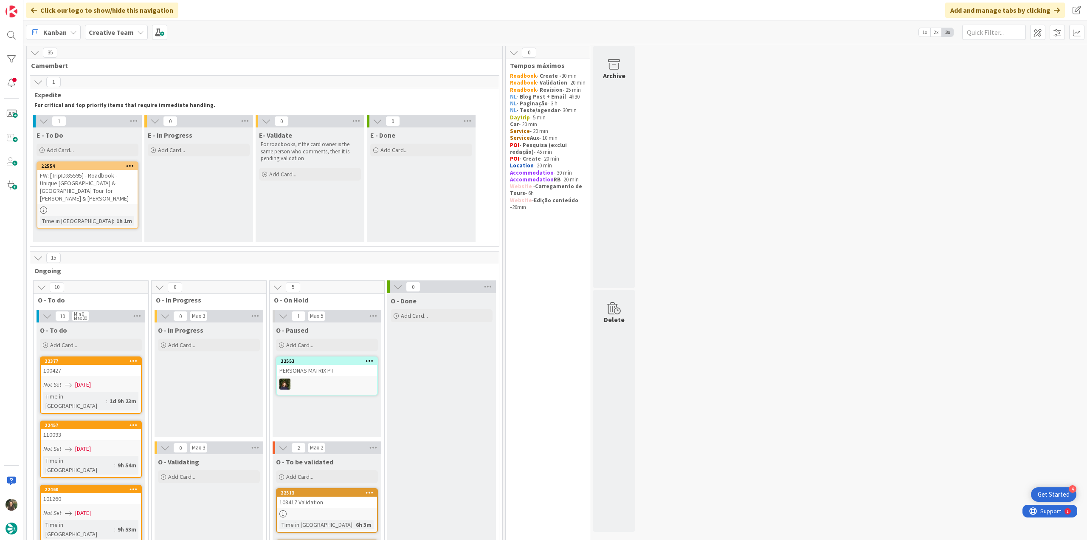
click at [113, 184] on div "FW: [TripID:85595] - Roadbook - Unique [GEOGRAPHIC_DATA] & [GEOGRAPHIC_DATA] To…" at bounding box center [87, 187] width 100 height 34
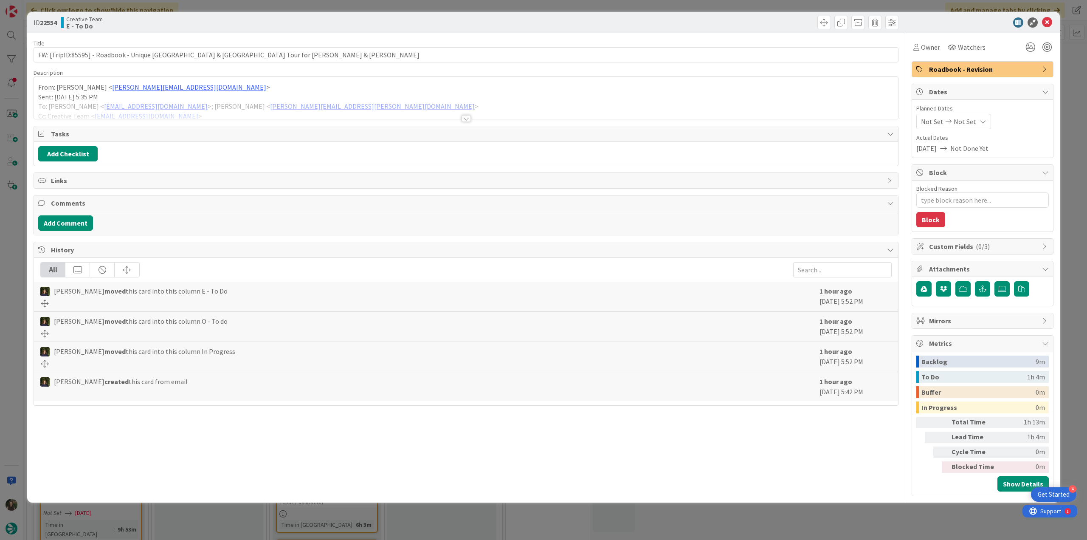
type textarea "x"
click at [388, 107] on div at bounding box center [466, 108] width 864 height 22
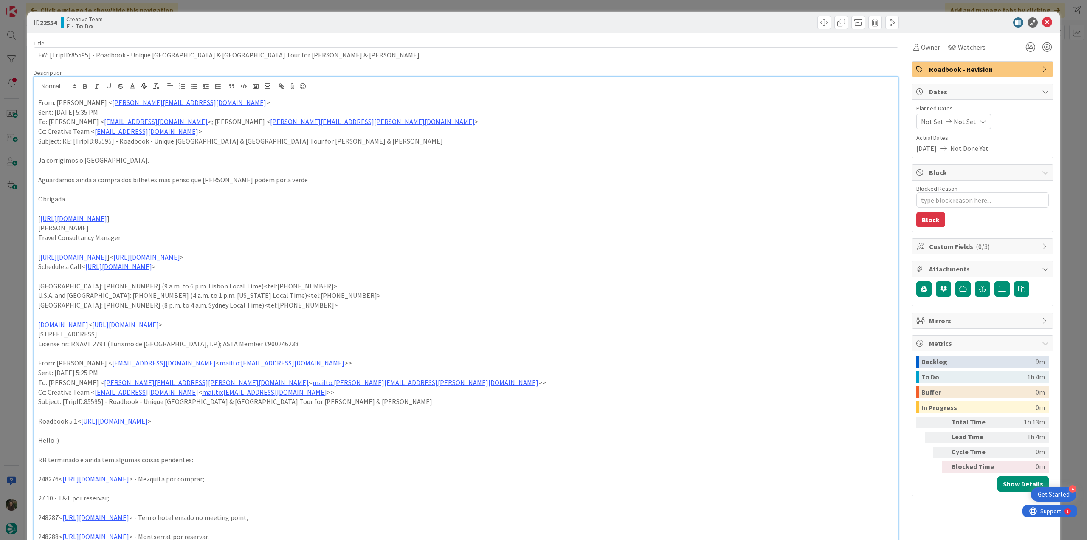
click at [24, 258] on div "ID 22554 Creative Team E - To Do Title 82 / 128 FW: [TripID:85595] - Roadbook -…" at bounding box center [543, 270] width 1087 height 540
